Goal: Task Accomplishment & Management: Manage account settings

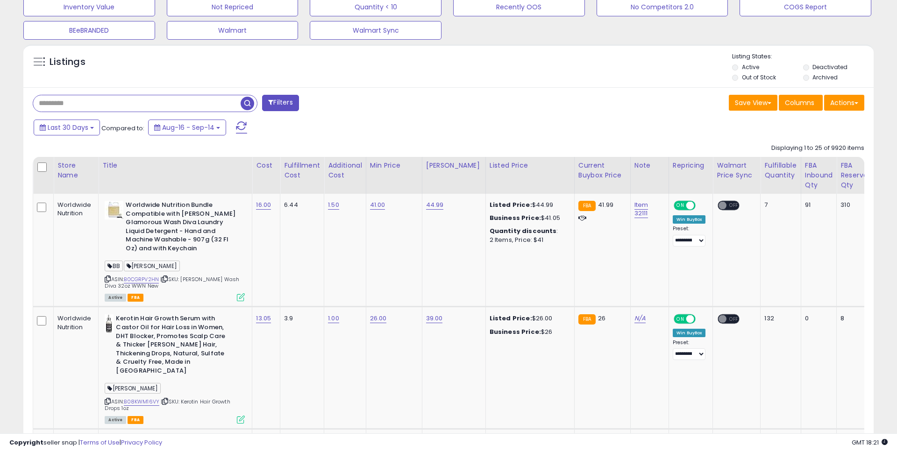
scroll to position [347, 0]
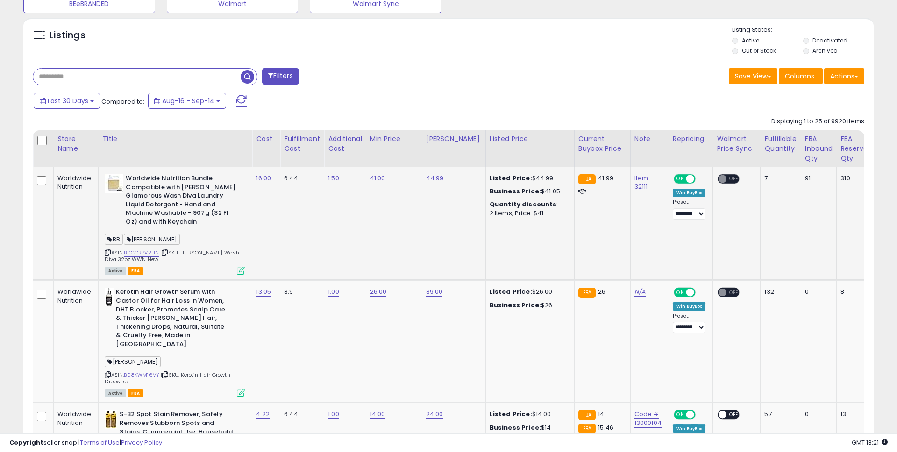
click at [178, 277] on td "Worldwide Nutrition Bundle Compatible with [PERSON_NAME] Glamorous Wash Diva La…" at bounding box center [176, 223] width 154 height 113
click at [165, 255] on icon at bounding box center [165, 252] width 6 height 5
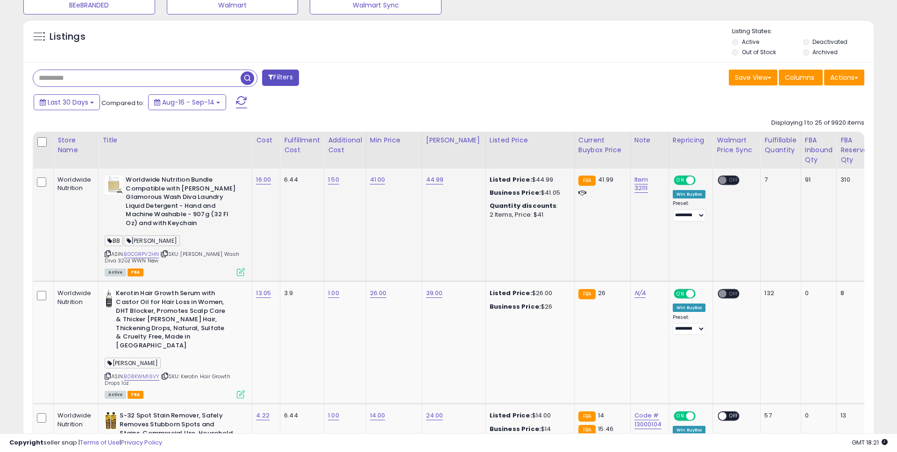
click at [237, 270] on icon at bounding box center [241, 272] width 8 height 8
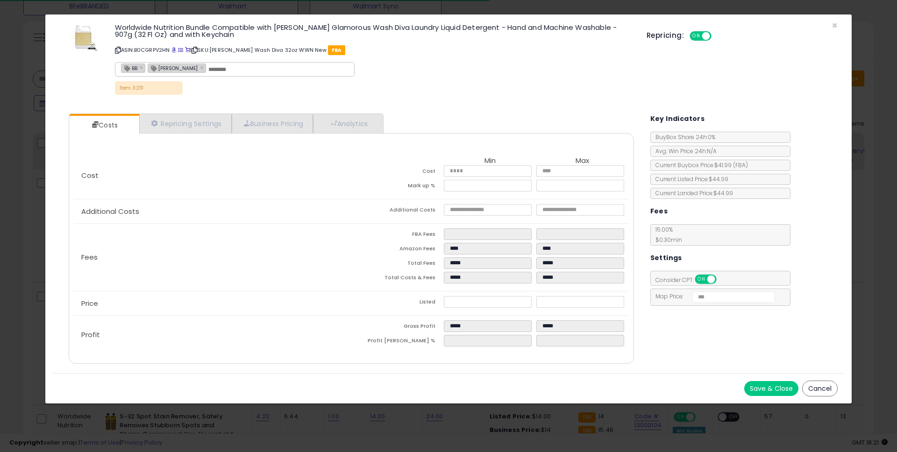
click at [272, 134] on div "Cost Min Max Cost ***** ***** Mark up % ***** ***** Additional Costs Additional…" at bounding box center [351, 248] width 565 height 231
click at [272, 132] on link "Business Pricing" at bounding box center [273, 123] width 82 height 19
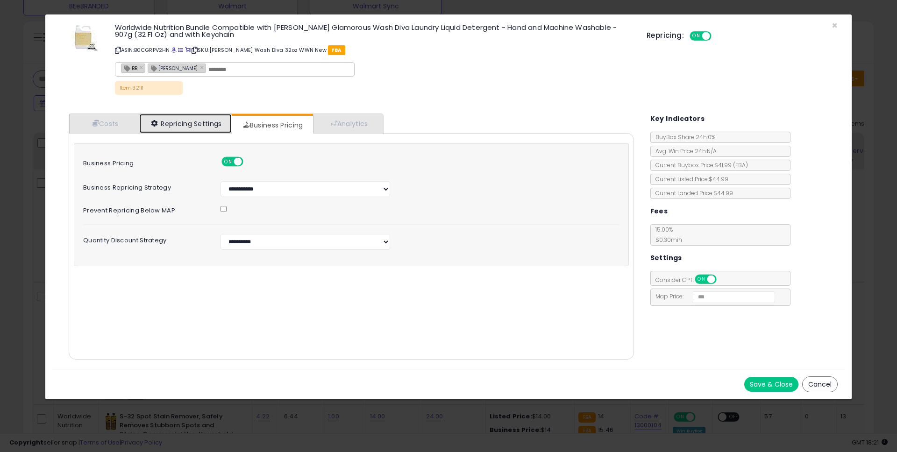
click at [205, 126] on link "Repricing Settings" at bounding box center [185, 123] width 92 height 19
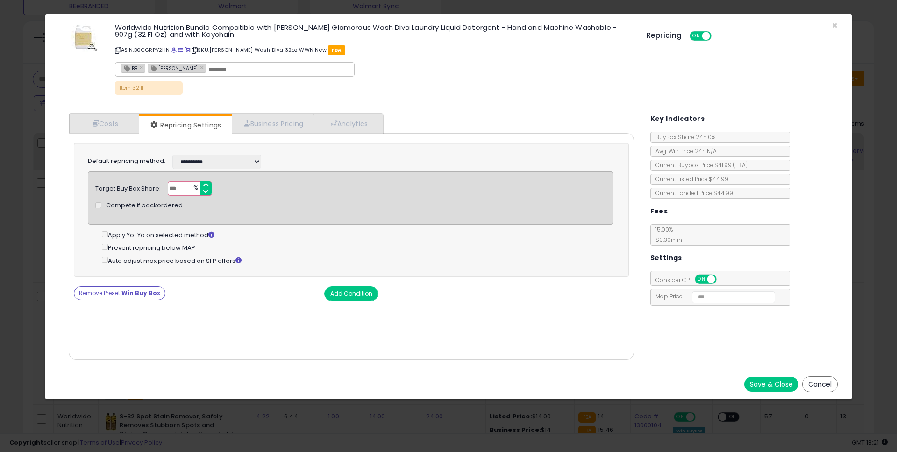
click at [395, 125] on div "Costs Repricing Settings Business Pricing Analytics" at bounding box center [351, 237] width 565 height 246
click at [375, 126] on link "Analytics" at bounding box center [347, 123] width 69 height 19
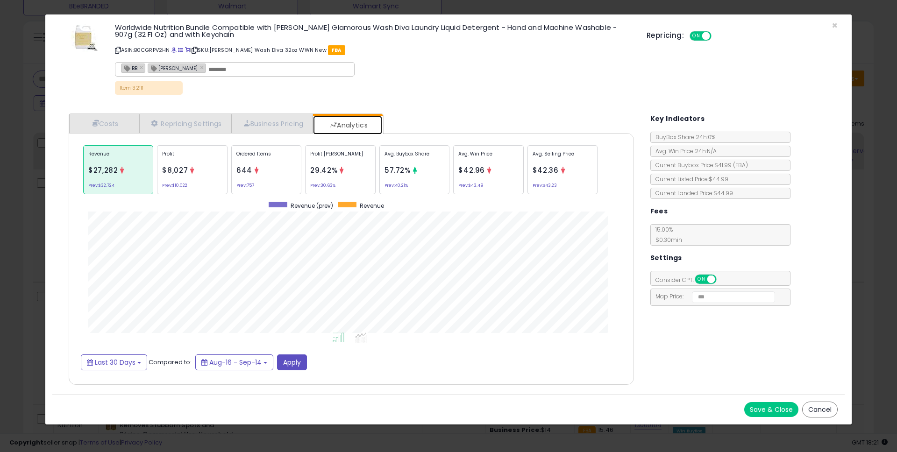
scroll to position [287, 583]
click at [173, 50] on span at bounding box center [173, 50] width 5 height 5
click at [264, 128] on link "Business Pricing" at bounding box center [273, 123] width 82 height 19
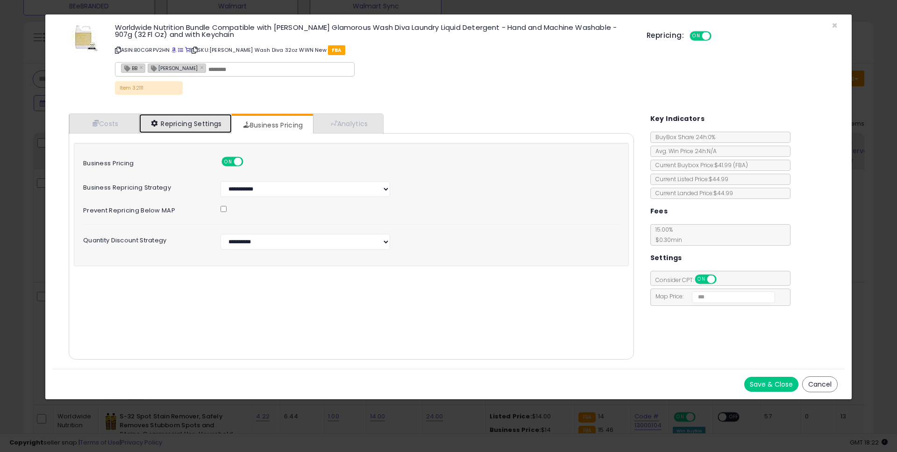
click at [213, 131] on link "Repricing Settings" at bounding box center [185, 123] width 92 height 19
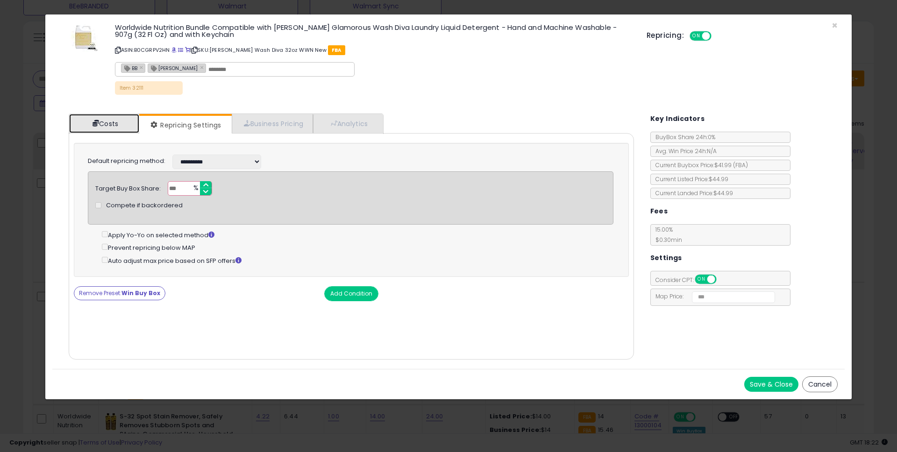
click at [110, 125] on link "Costs" at bounding box center [104, 123] width 70 height 19
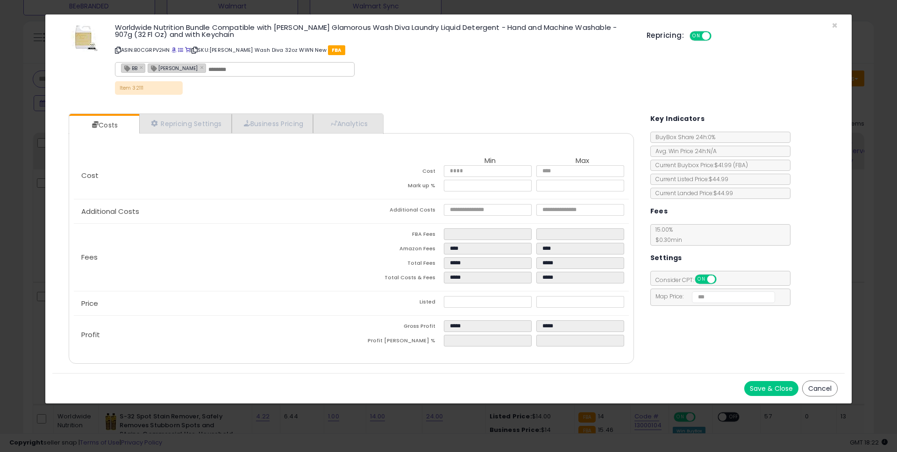
click at [779, 388] on button "Save & Close" at bounding box center [771, 388] width 54 height 15
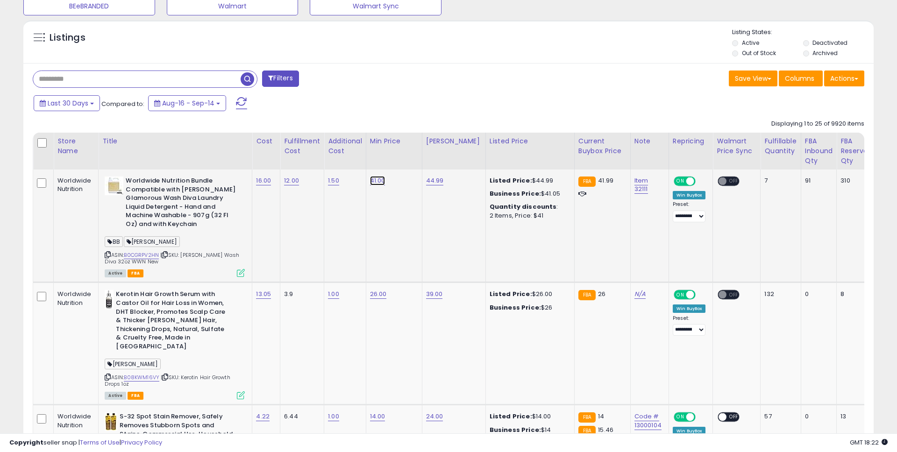
click at [375, 184] on link "41.00" at bounding box center [377, 180] width 15 height 9
click at [343, 162] on input "*****" at bounding box center [354, 158] width 83 height 16
type input "**"
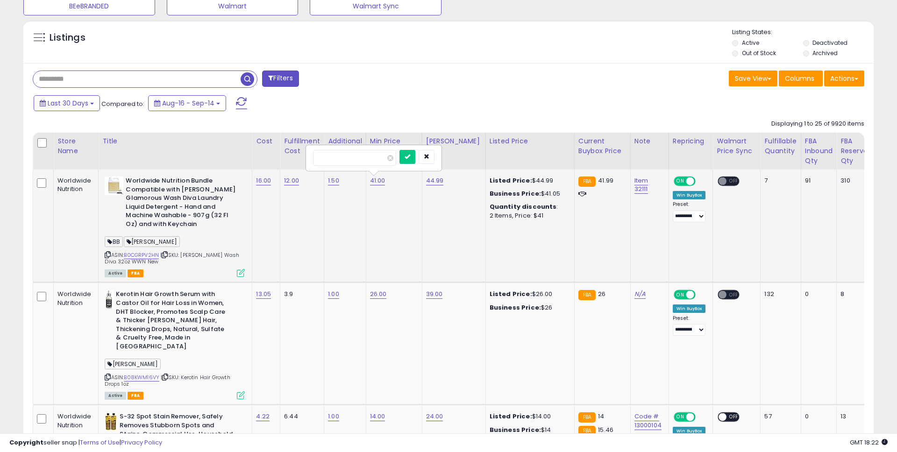
click button "submit" at bounding box center [407, 157] width 16 height 14
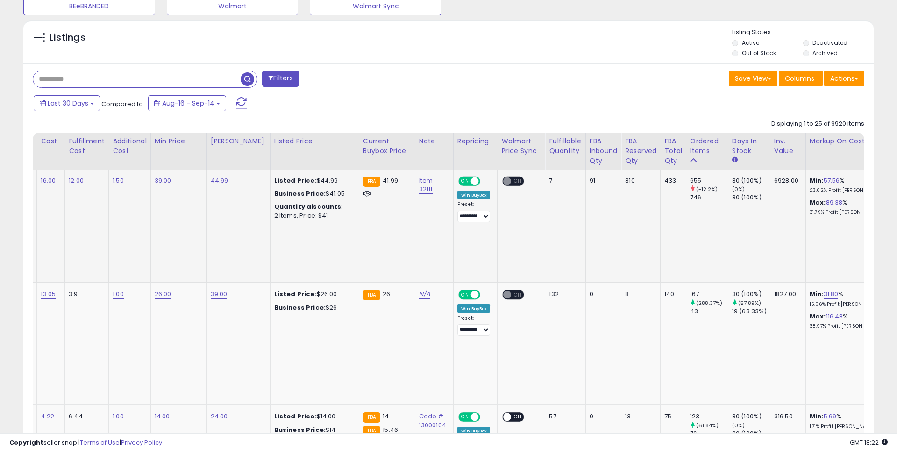
scroll to position [0, 0]
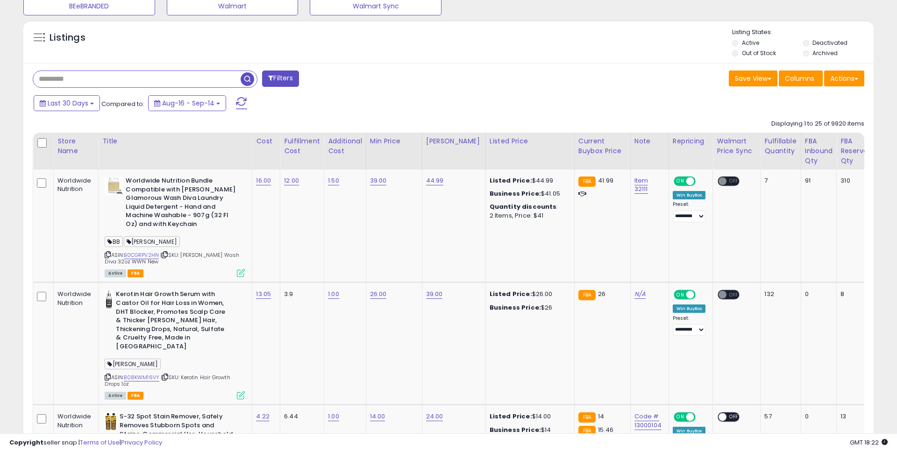
click at [242, 80] on span "button" at bounding box center [248, 79] width 14 height 14
